Goal: Information Seeking & Learning: Check status

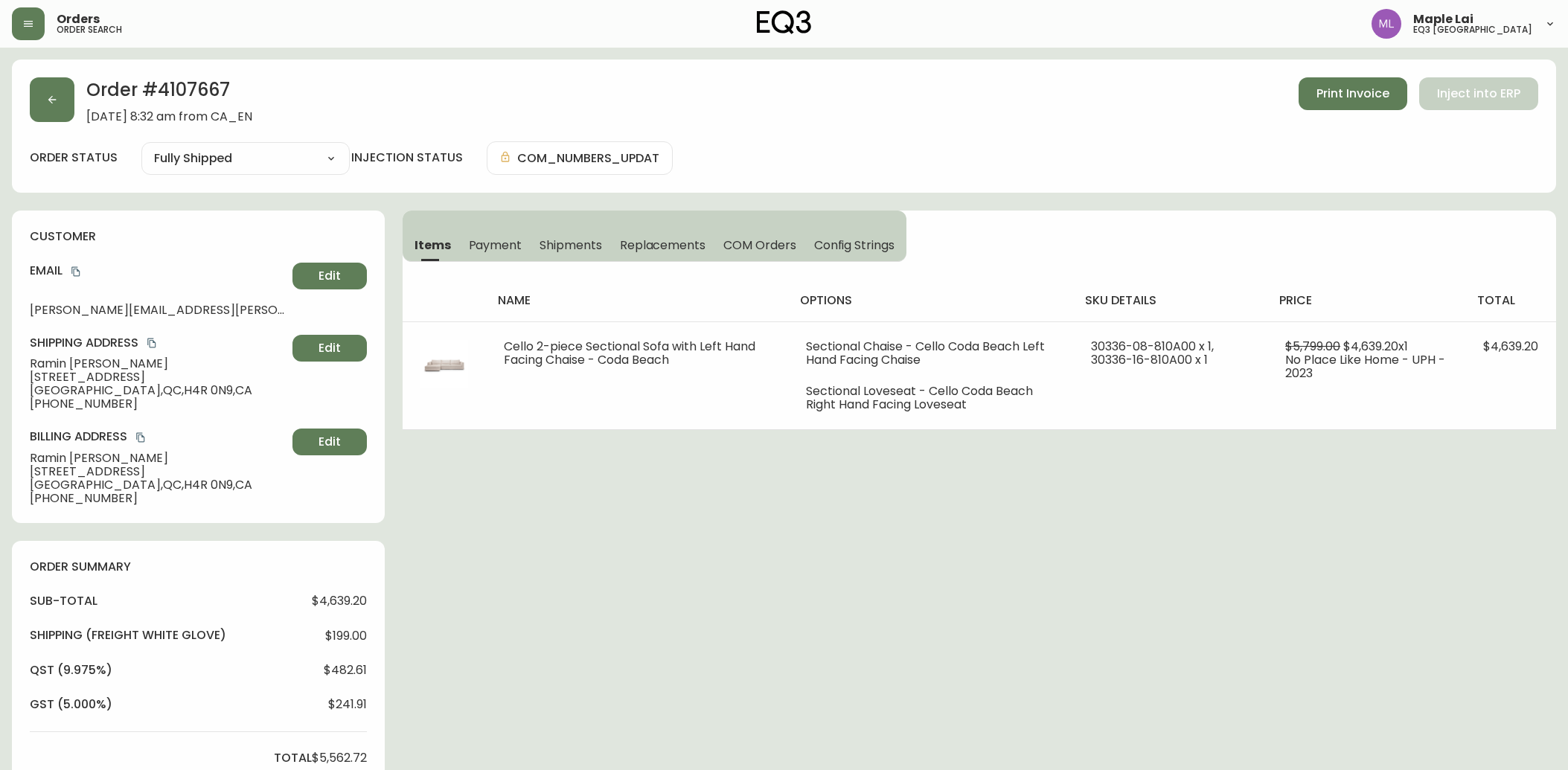
select select "FULLY_SHIPPED"
click at [35, 20] on button "button" at bounding box center [28, 24] width 32 height 32
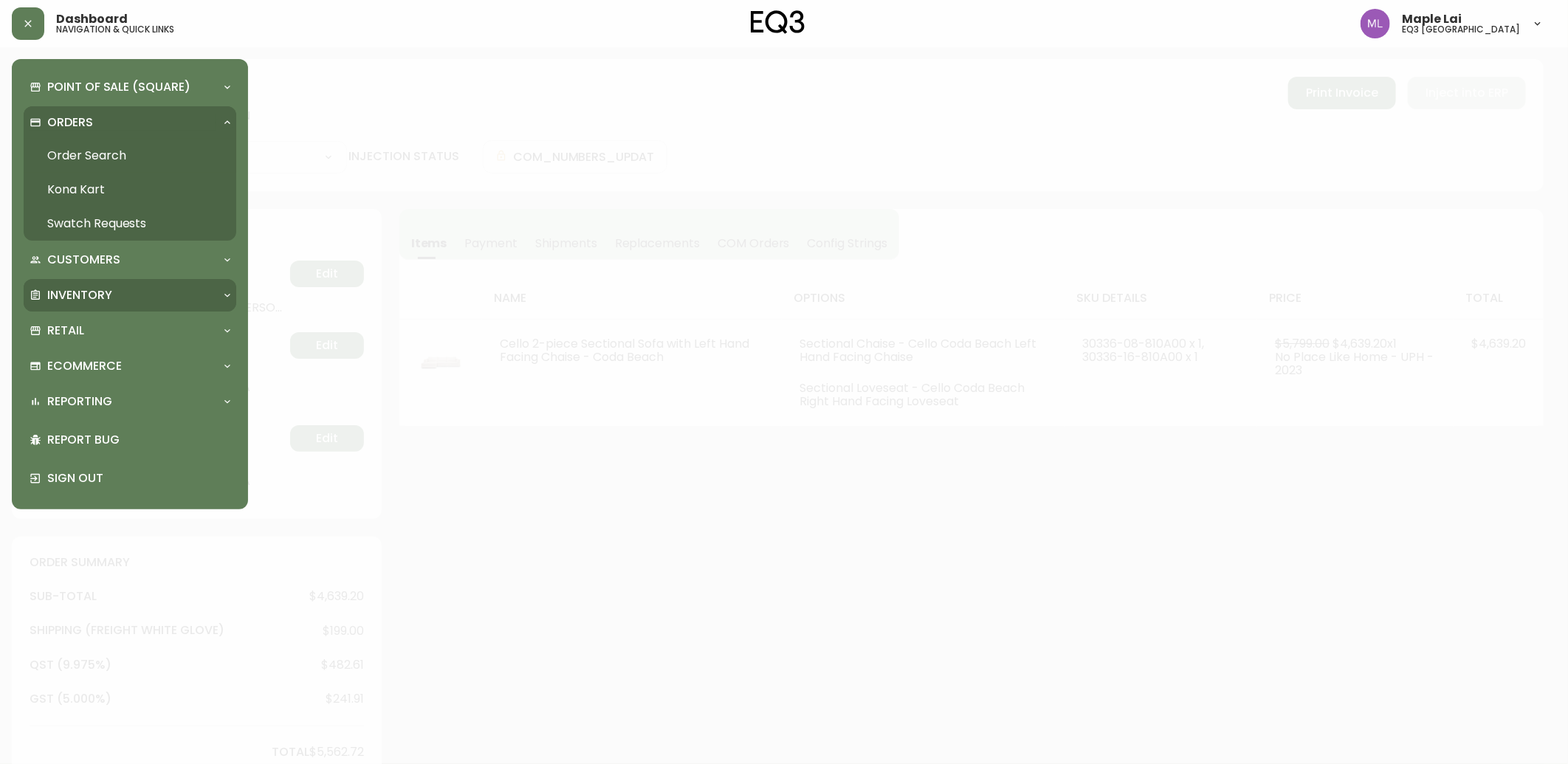
click at [106, 287] on p "Inventory" at bounding box center [79, 295] width 65 height 17
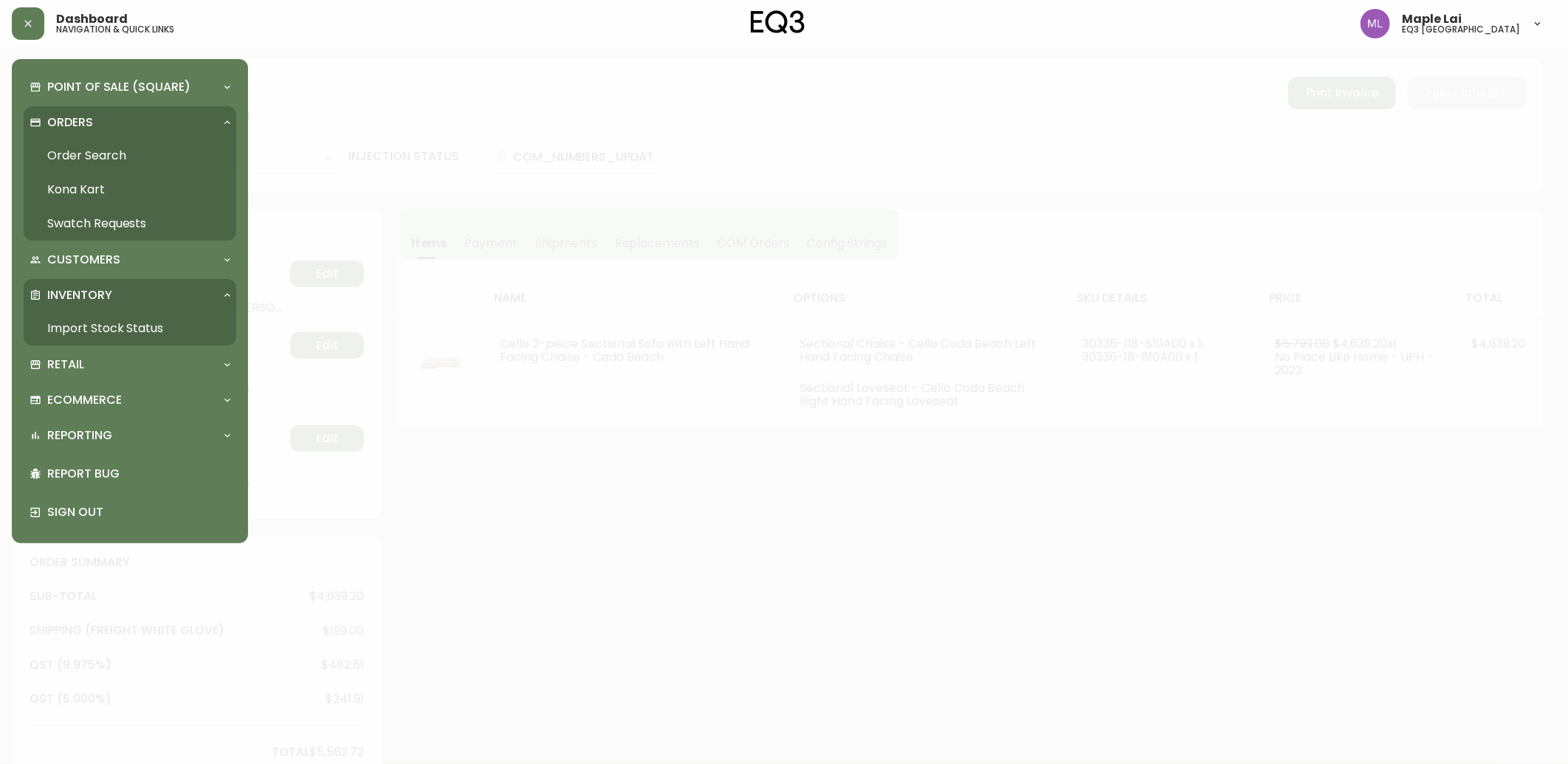
click at [86, 327] on link "Import Stock Status" at bounding box center [130, 328] width 213 height 34
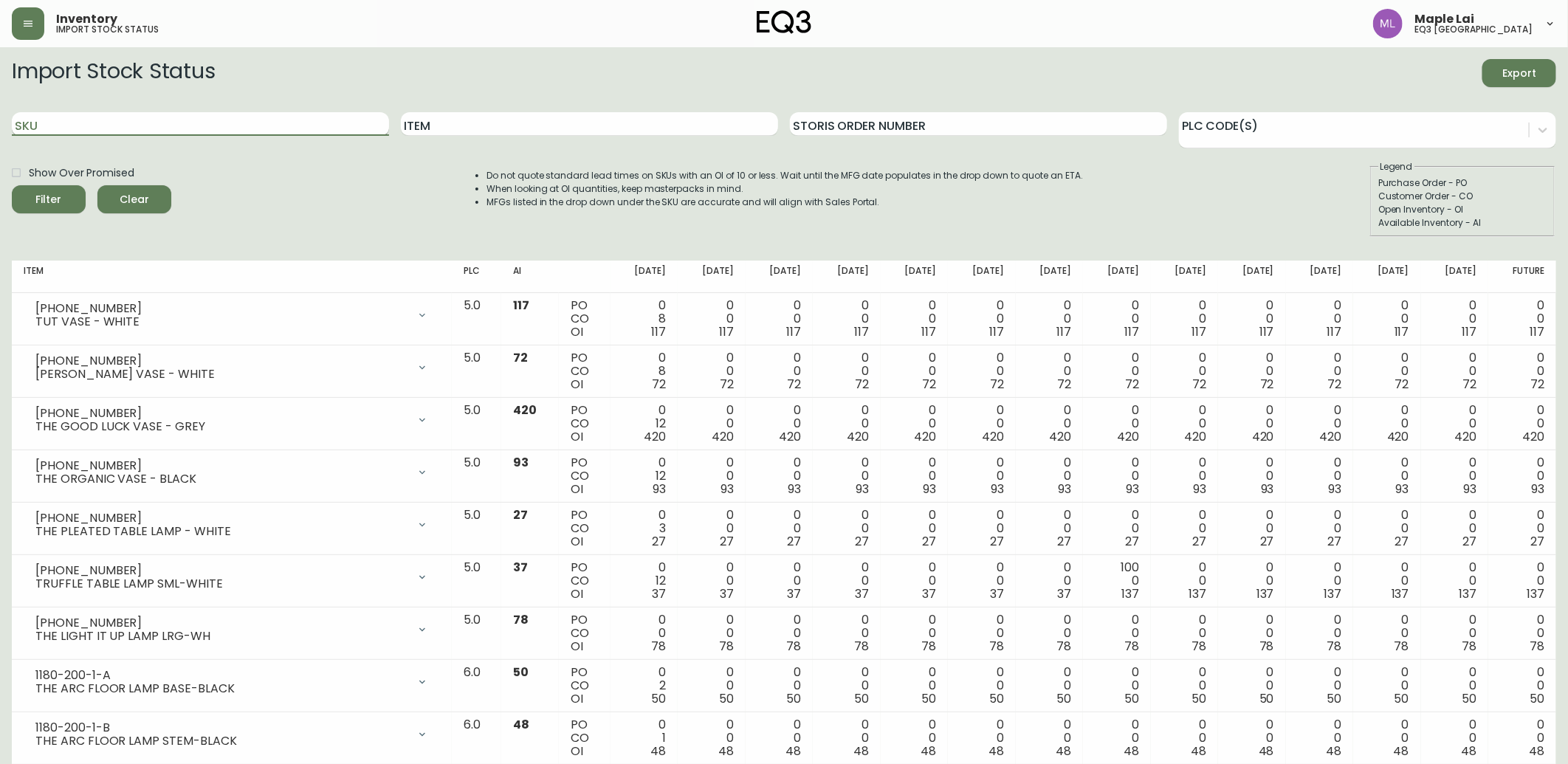
click at [107, 129] on input "SKU" at bounding box center [200, 124] width 377 height 23
drag, startPoint x: 107, startPoint y: 129, endPoint x: 14, endPoint y: 129, distance: 93.0
click at [14, 129] on input "SKU" at bounding box center [199, 124] width 374 height 23
paste input "[PHONE_NUMBER]"
type input "[PHONE_NUMBER]"
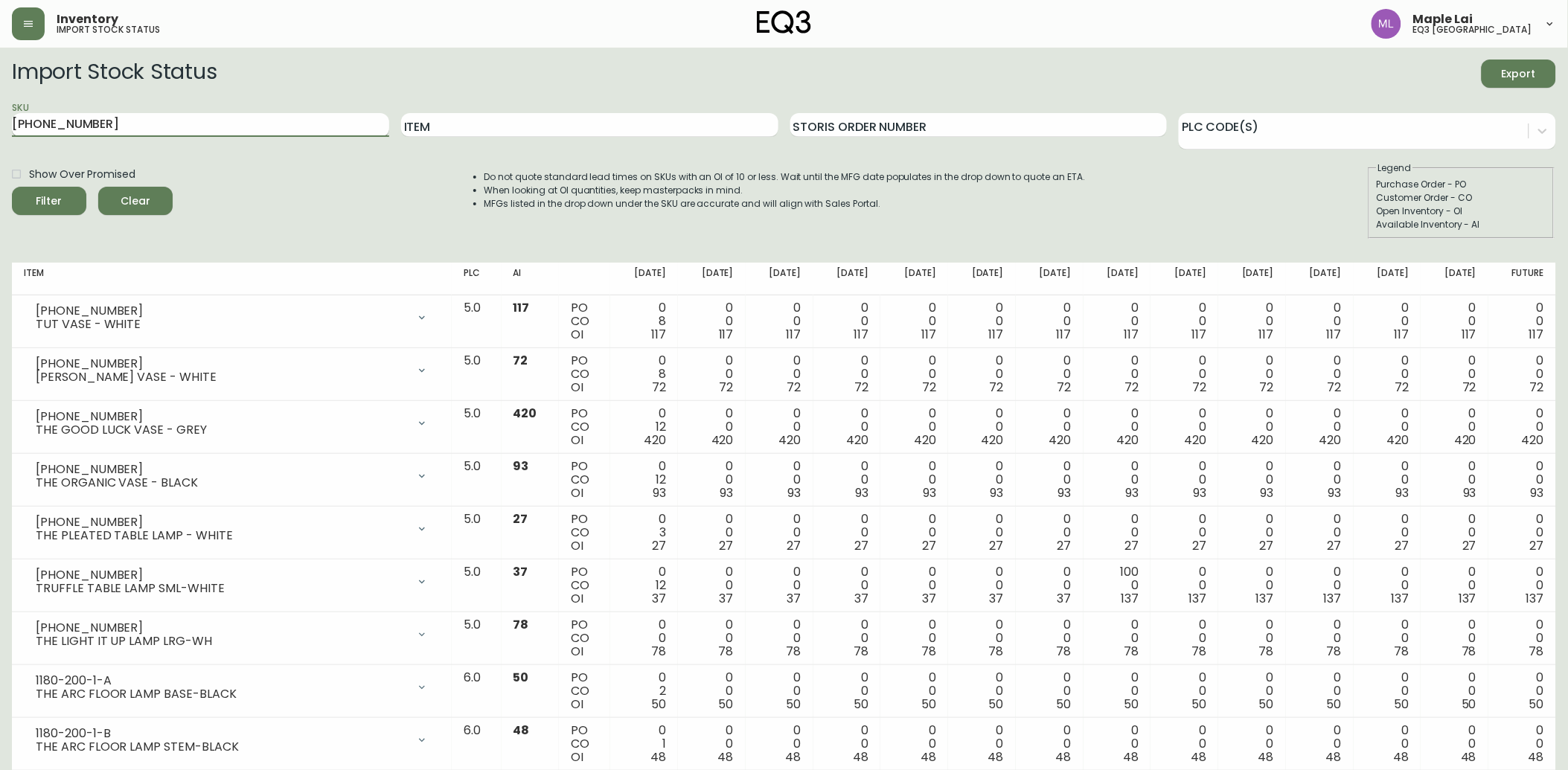
click at [12, 187] on button "Filter" at bounding box center [49, 201] width 75 height 29
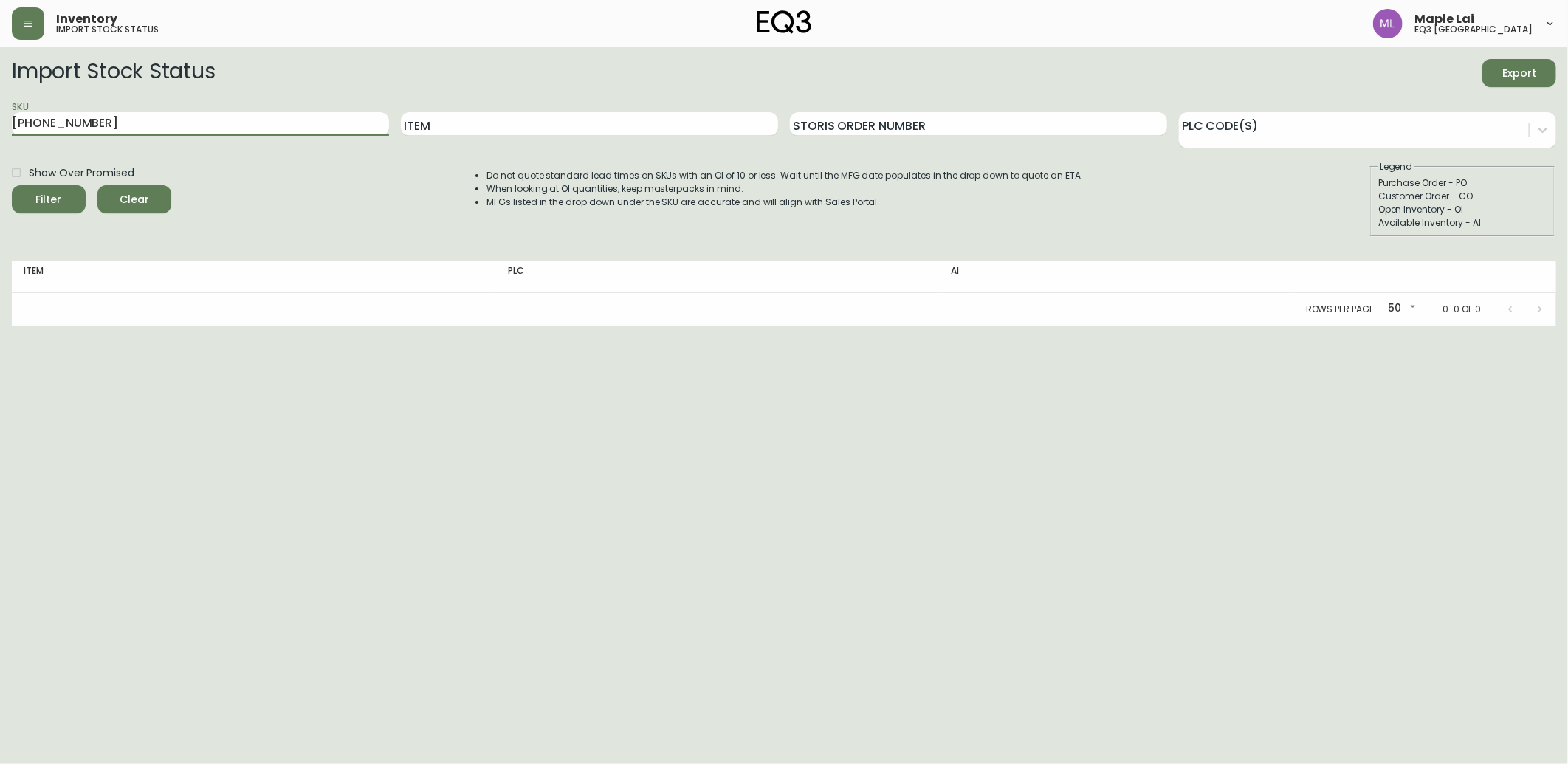
drag, startPoint x: 109, startPoint y: 130, endPoint x: -4, endPoint y: 133, distance: 113.0
click at [0, 133] on html "Inventory import stock status Maple Lai eq3 [GEOGRAPHIC_DATA] Import Stock Stat…" at bounding box center [784, 163] width 1568 height 326
click at [159, 112] on input "[PHONE_NUMBER]" at bounding box center [200, 124] width 377 height 23
drag, startPoint x: 153, startPoint y: 129, endPoint x: -4, endPoint y: 128, distance: 157.0
click at [0, 128] on html "Inventory import stock status Maple Lai eq3 [GEOGRAPHIC_DATA] Import Stock Stat…" at bounding box center [784, 163] width 1568 height 326
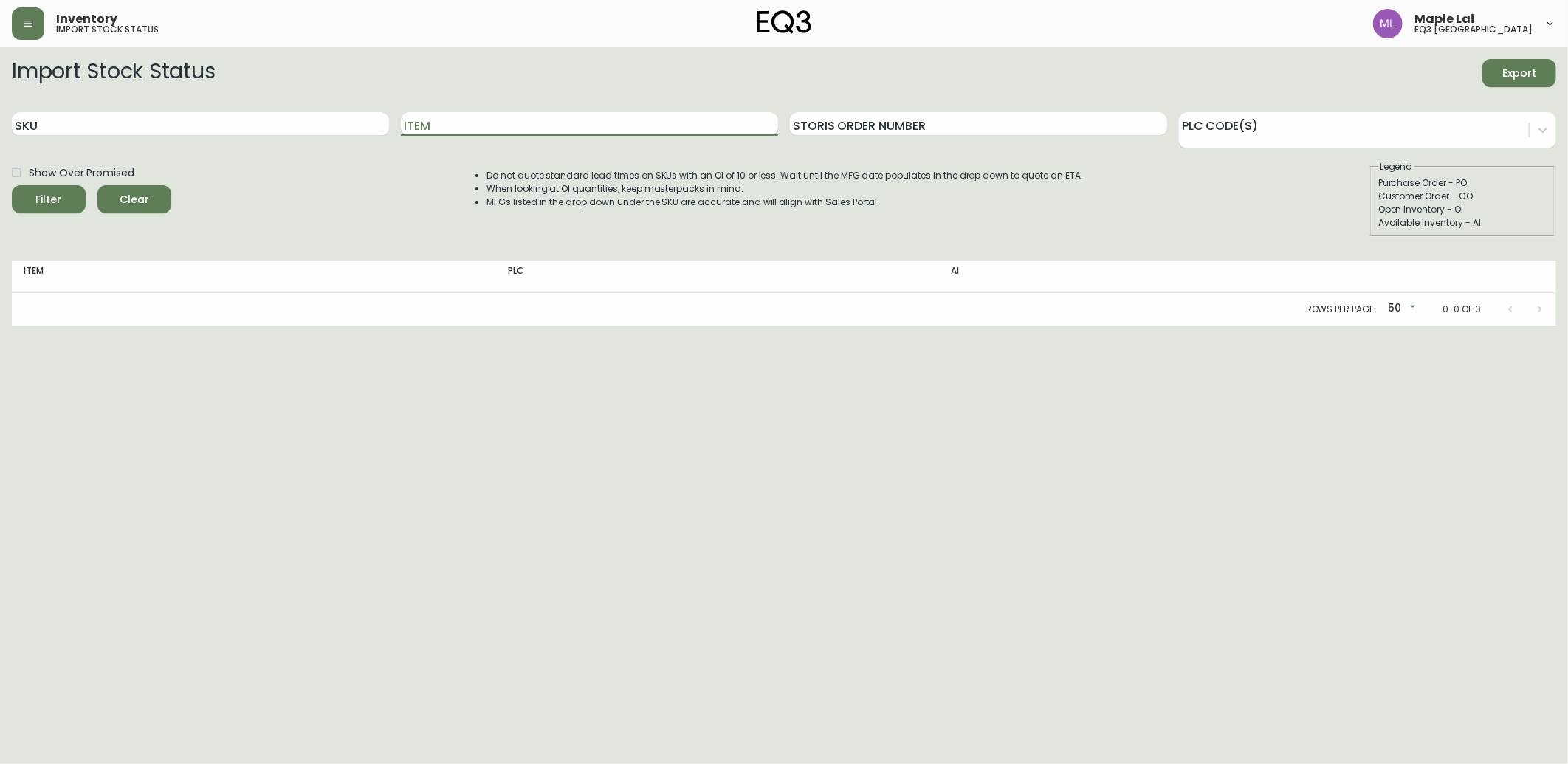
drag, startPoint x: 512, startPoint y: 116, endPoint x: 490, endPoint y: 126, distance: 24.2
click at [511, 116] on input "Item" at bounding box center [589, 124] width 377 height 23
type input "[PERSON_NAME]"
click at [12, 185] on button "Filter" at bounding box center [49, 199] width 74 height 28
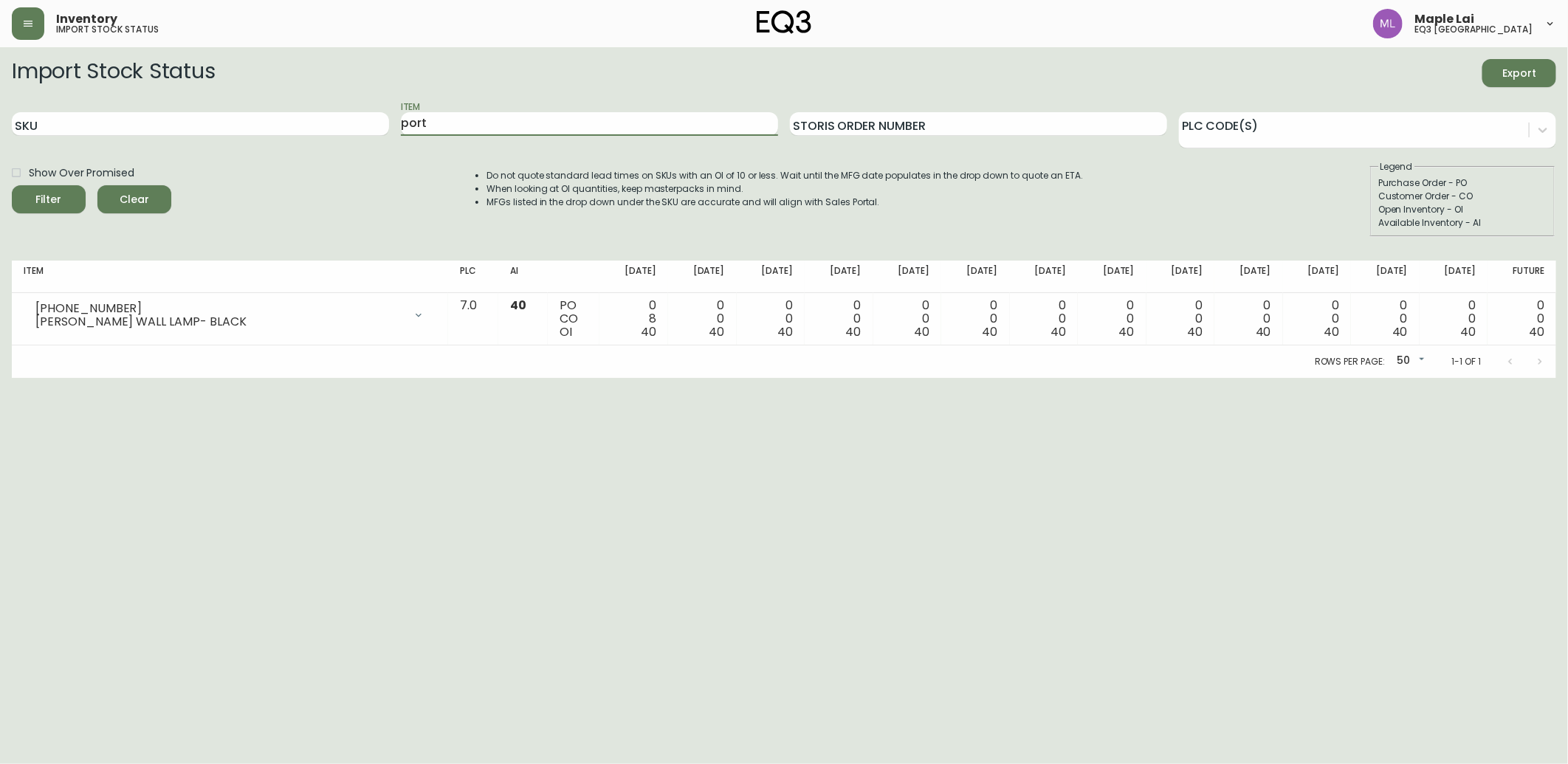
click at [12, 185] on button "Filter" at bounding box center [49, 199] width 74 height 28
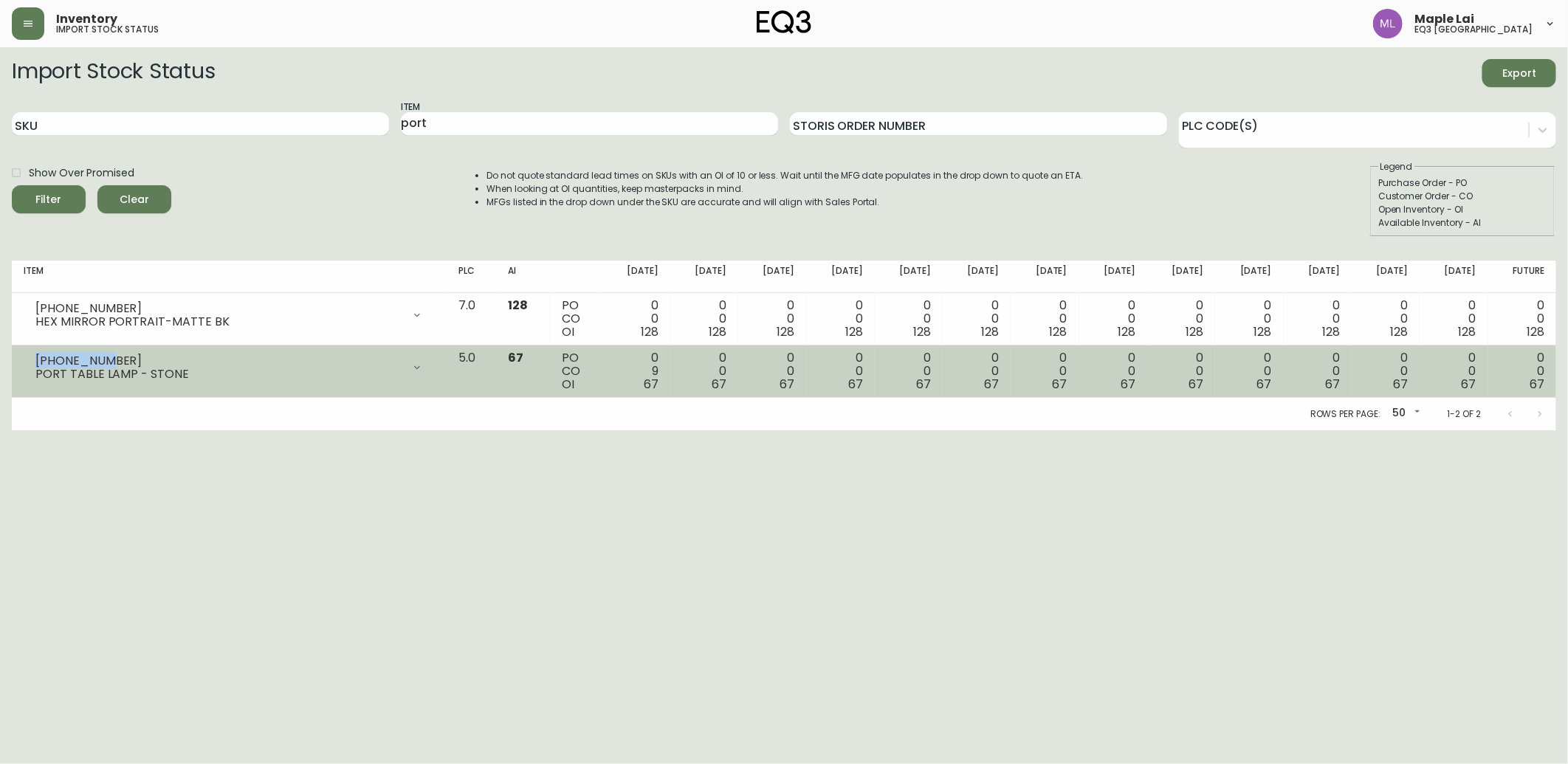
drag, startPoint x: 35, startPoint y: 357, endPoint x: 108, endPoint y: 357, distance: 73.0
click at [108, 357] on div "[PHONE_NUMBER]" at bounding box center [218, 361] width 367 height 14
copy div "[PHONE_NUMBER]"
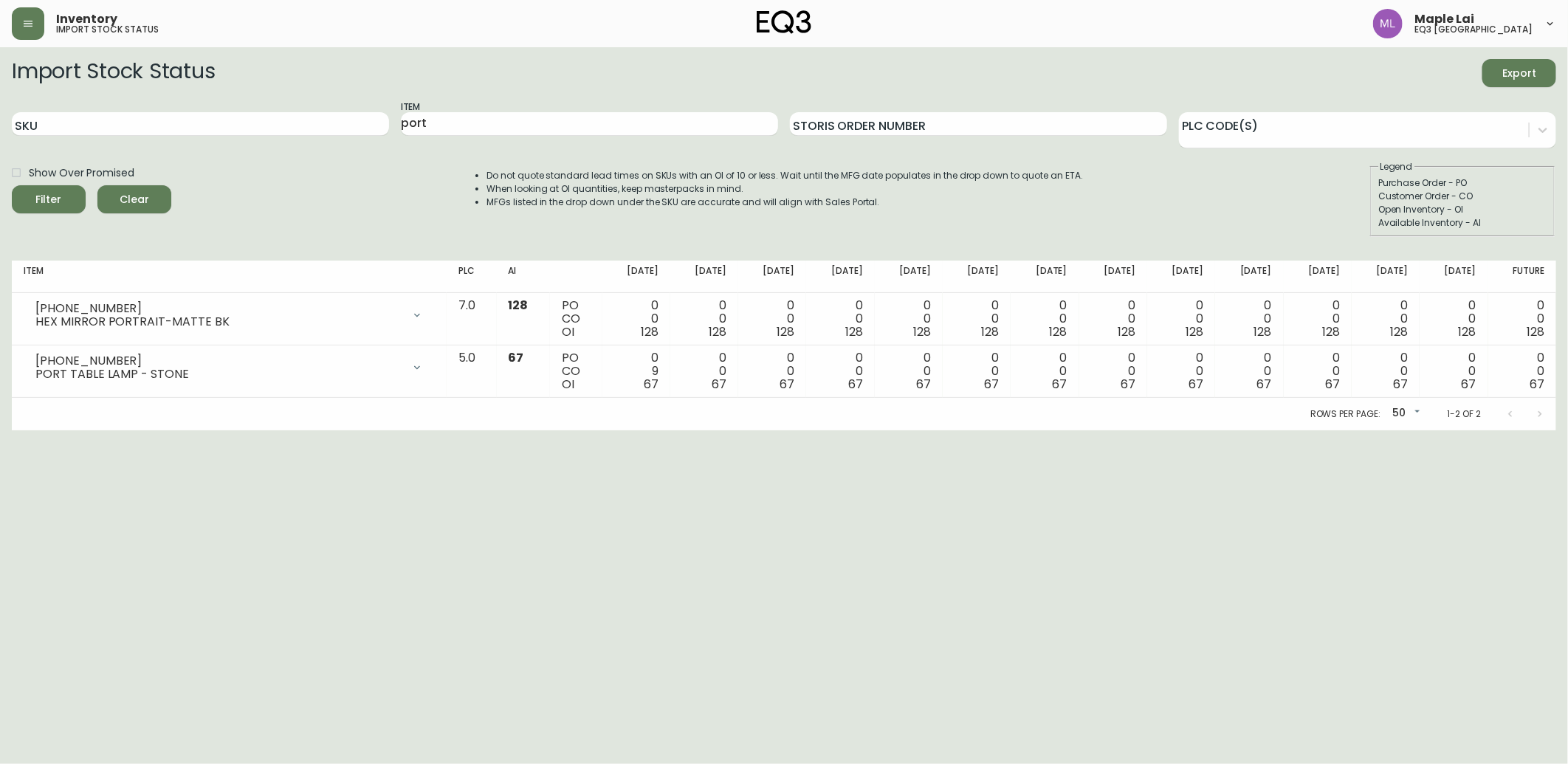
drag, startPoint x: 9, startPoint y: 475, endPoint x: 123, endPoint y: 249, distance: 253.1
click at [12, 430] on html "Inventory import stock status Maple Lai eq3 [GEOGRAPHIC_DATA] Import Stock Stat…" at bounding box center [784, 215] width 1568 height 430
drag, startPoint x: 458, startPoint y: 123, endPoint x: 278, endPoint y: 126, distance: 180.0
click at [278, 126] on div "SKU Item port Storis Order Number PLC Code(s)" at bounding box center [784, 124] width 1545 height 48
type input "[PERSON_NAME]"
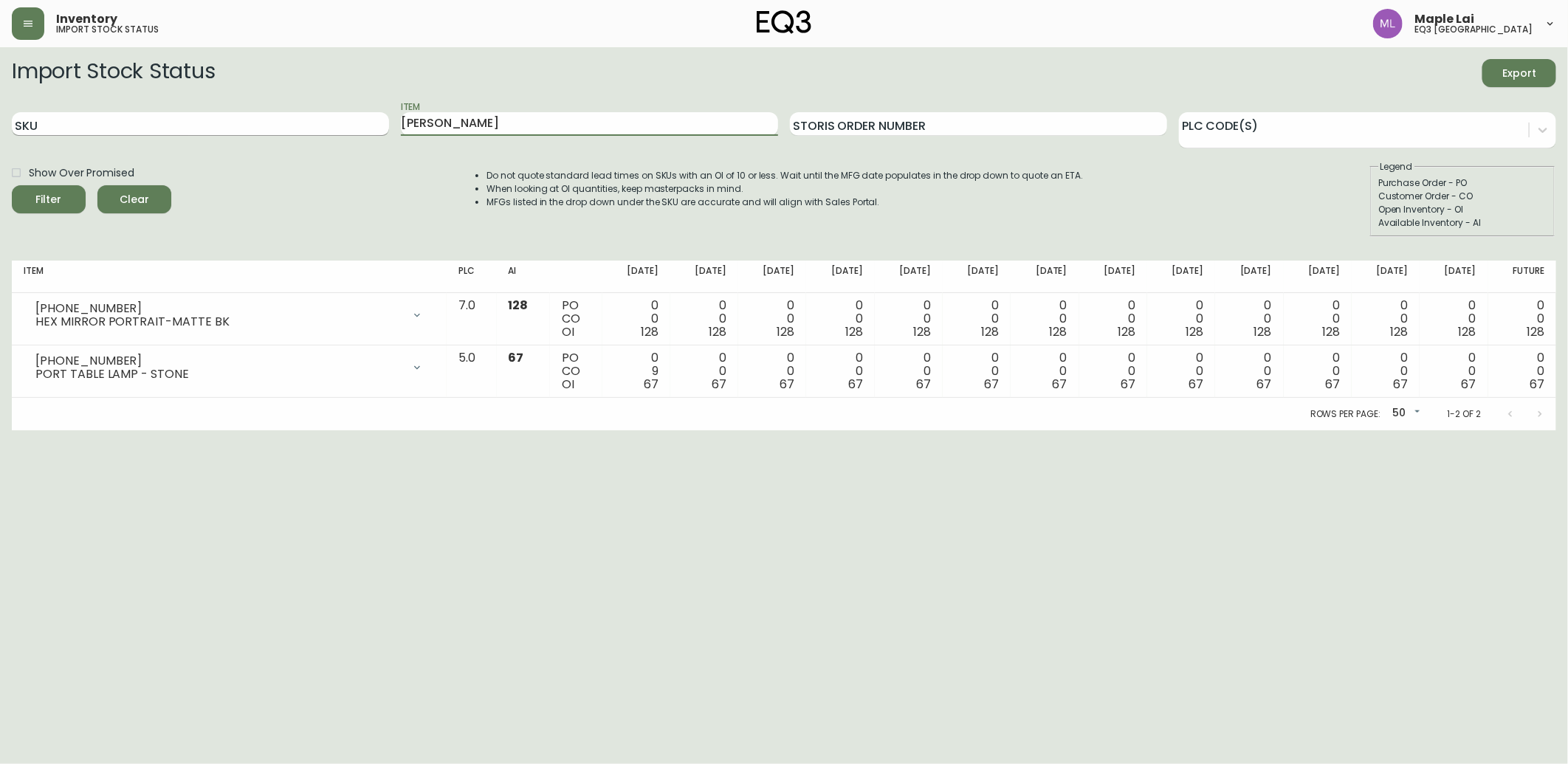
click at [12, 185] on button "Filter" at bounding box center [49, 199] width 74 height 28
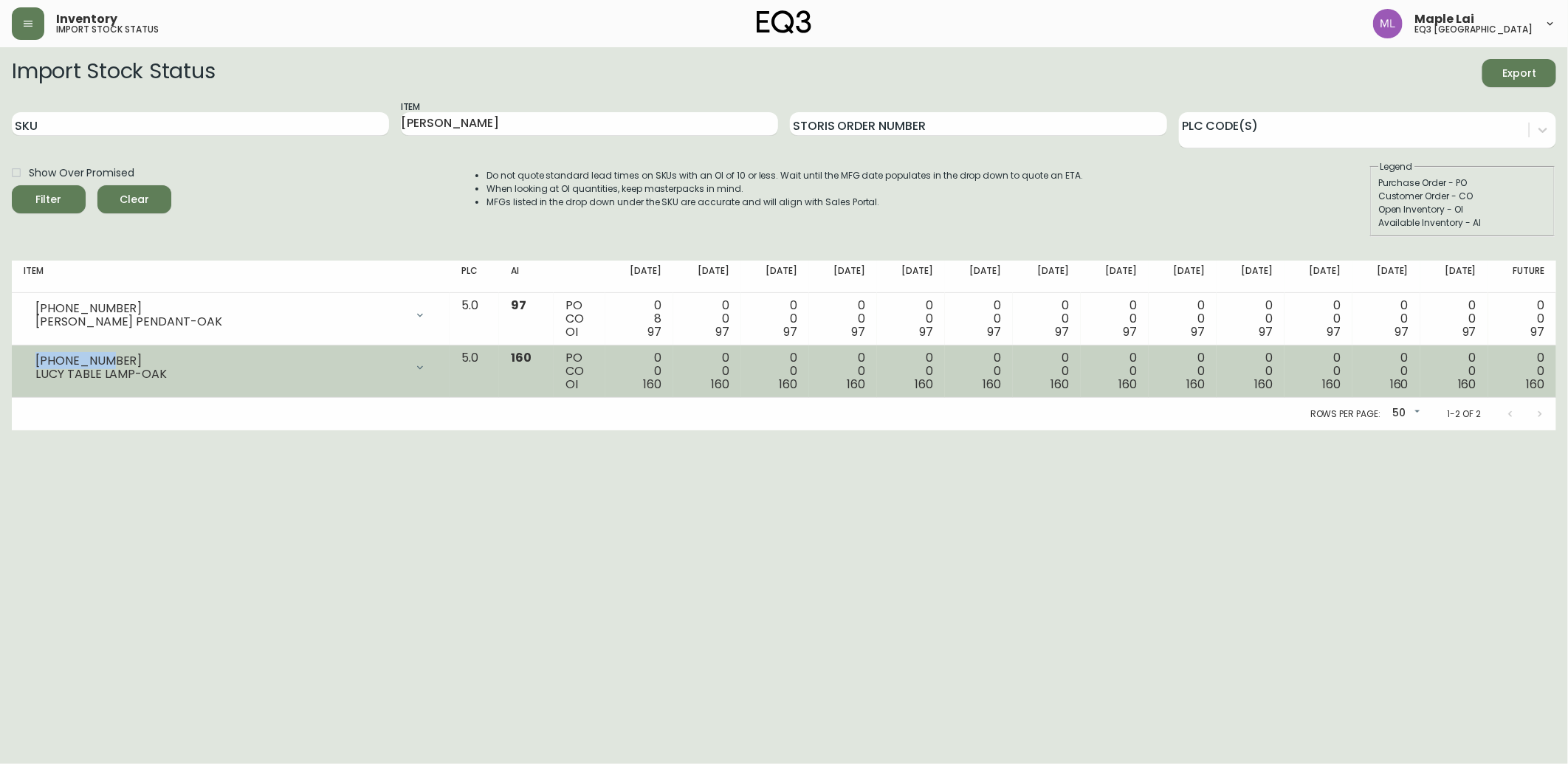
drag, startPoint x: 35, startPoint y: 358, endPoint x: 101, endPoint y: 356, distance: 66.0
click at [101, 356] on div "[PHONE_NUMBER]" at bounding box center [219, 361] width 370 height 14
copy div "[PHONE_NUMBER]"
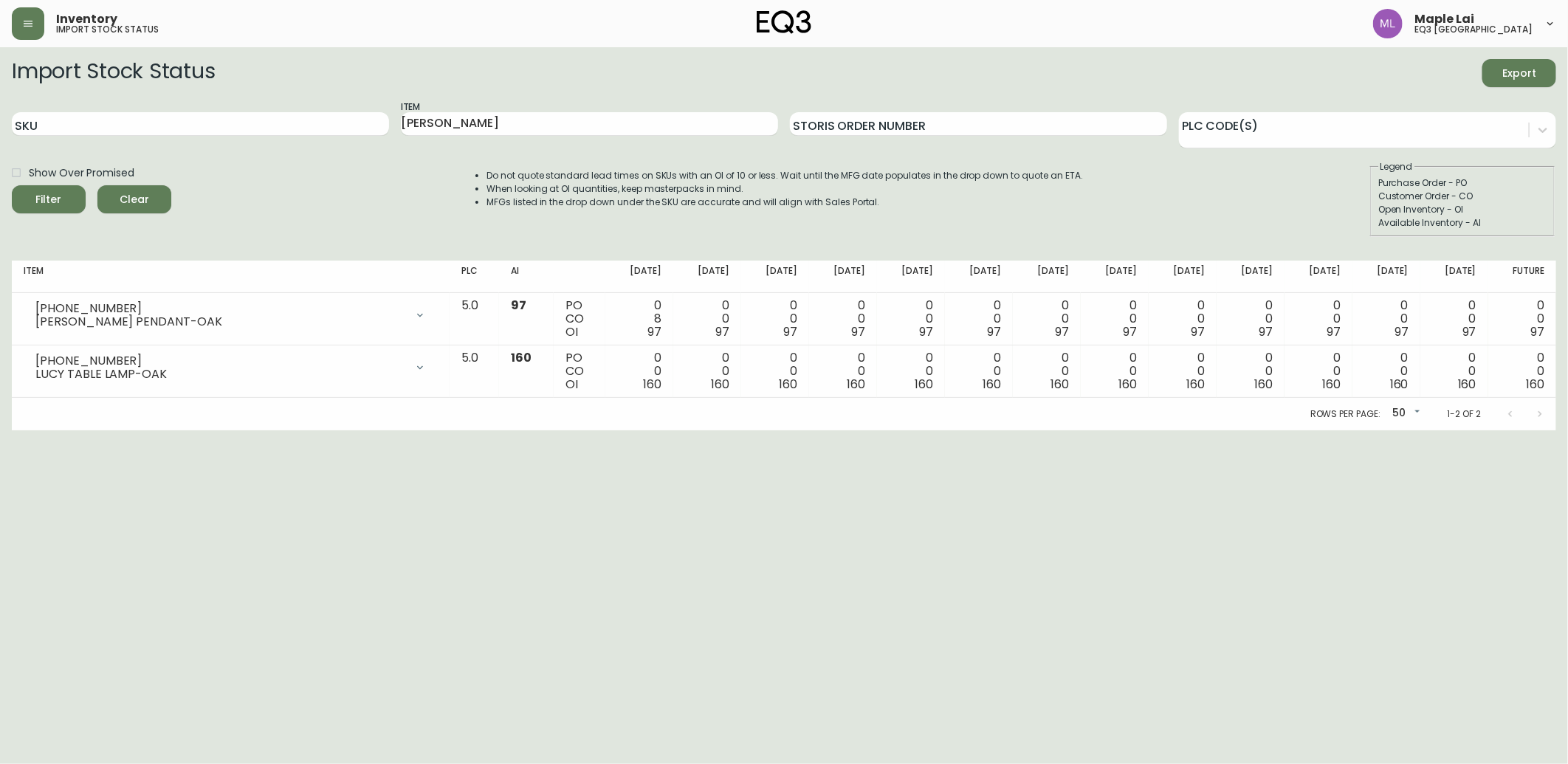
click at [217, 430] on html "Inventory import stock status Maple Lai eq3 [GEOGRAPHIC_DATA] Import Stock Stat…" at bounding box center [784, 215] width 1568 height 430
drag, startPoint x: 218, startPoint y: 122, endPoint x: -4, endPoint y: 120, distance: 222.0
click at [0, 120] on html "Inventory import stock status Maple Lai eq3 [GEOGRAPHIC_DATA] Import Stock Stat…" at bounding box center [784, 215] width 1568 height 430
